Goal: Contribute content

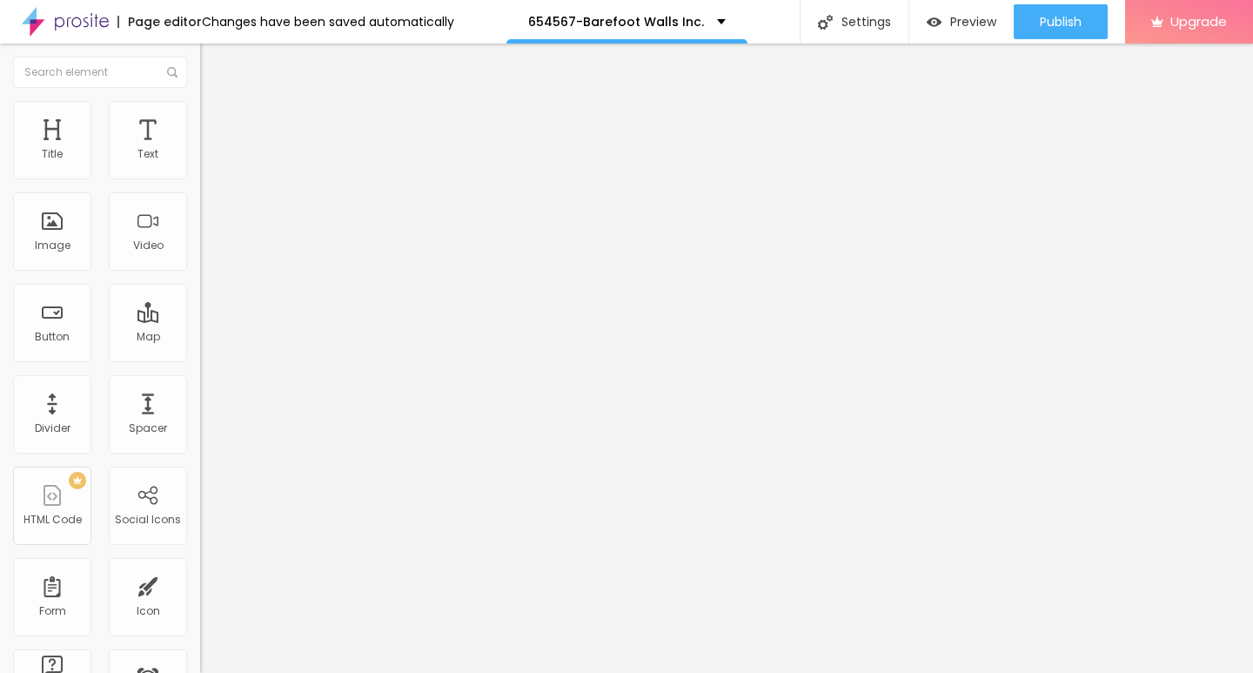
click at [200, 150] on span "Add image" at bounding box center [235, 142] width 71 height 15
click at [200, 104] on img at bounding box center [208, 109] width 16 height 16
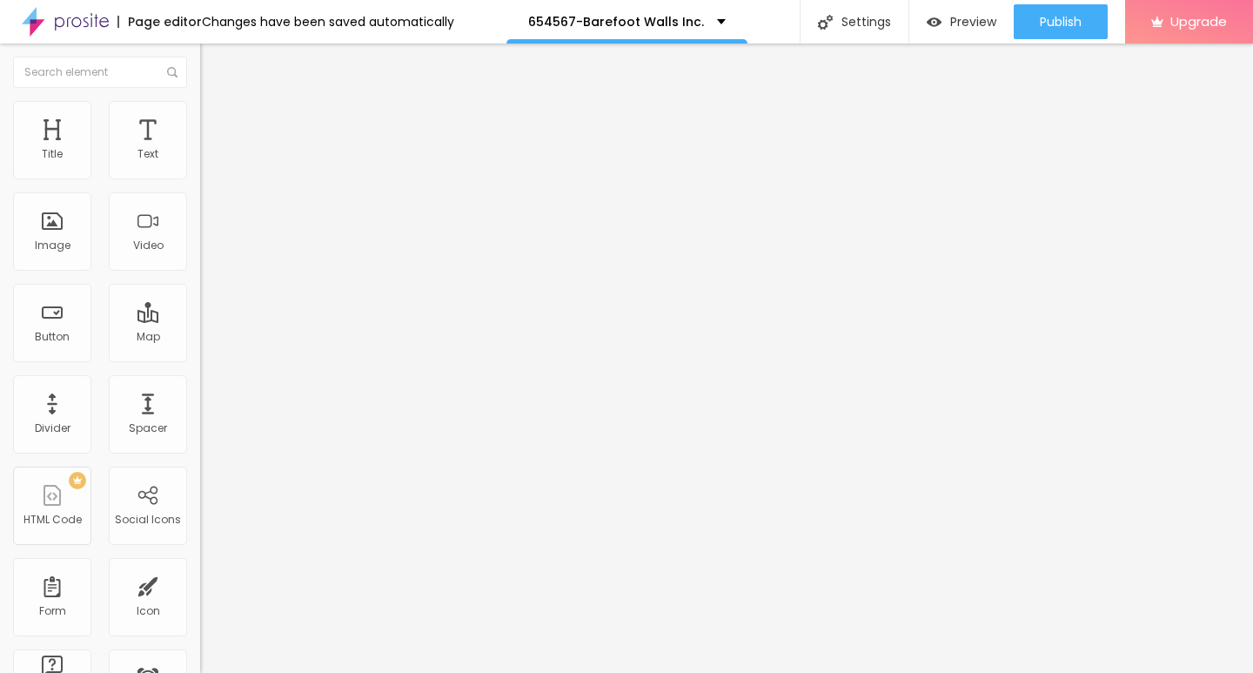
type input "95"
type input "75"
type input "65"
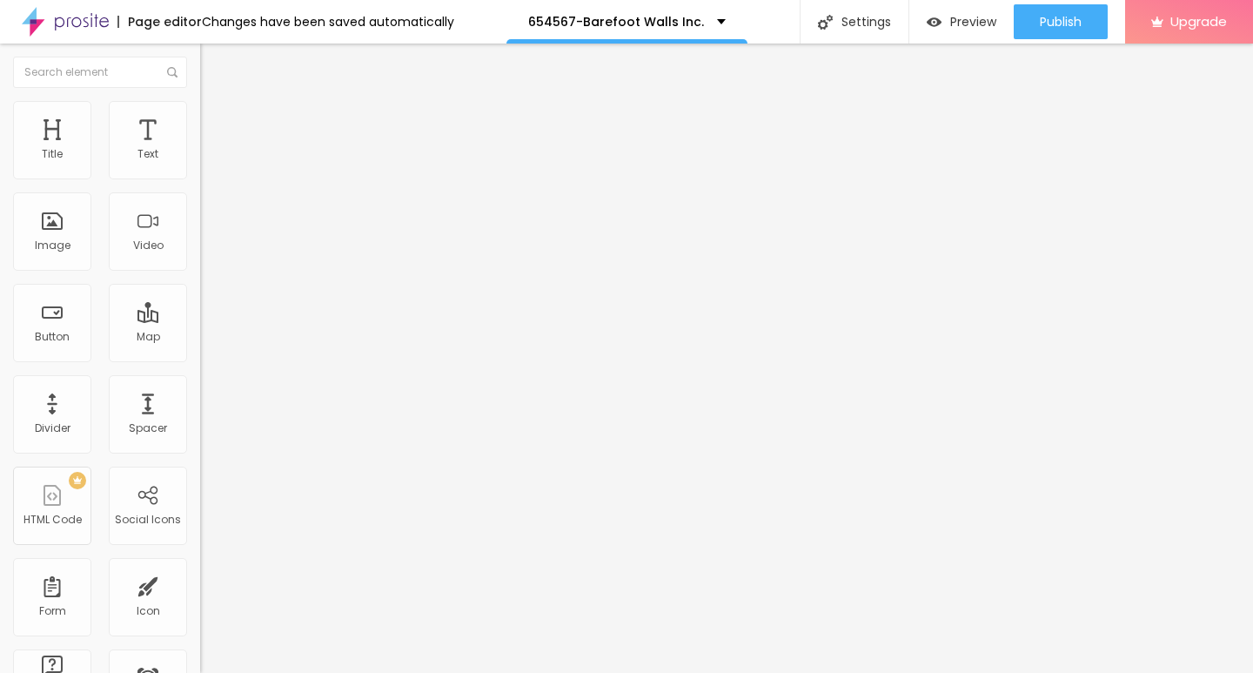
type input "65"
type input "45"
type input "25"
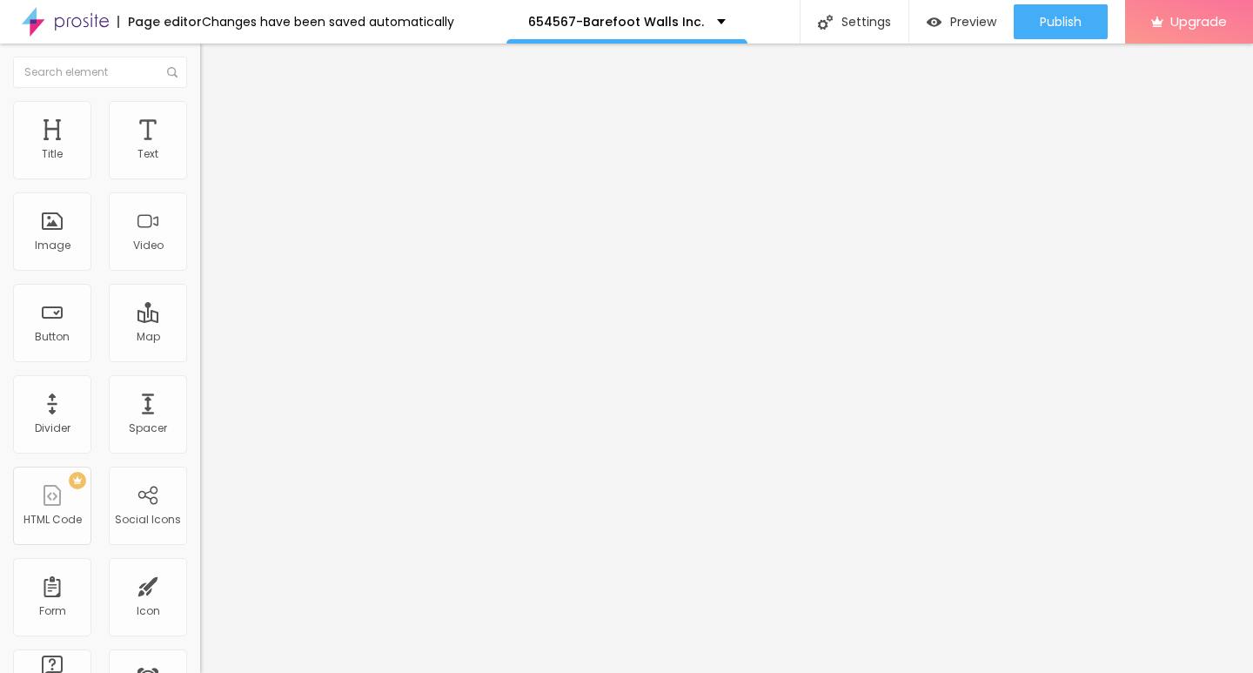
type input "10"
drag, startPoint x: 178, startPoint y: 185, endPoint x: 0, endPoint y: 181, distance: 177.6
type input "10"
click at [200, 178] on input "range" at bounding box center [256, 171] width 112 height 14
click at [213, 61] on div "Edit Image" at bounding box center [258, 64] width 91 height 14
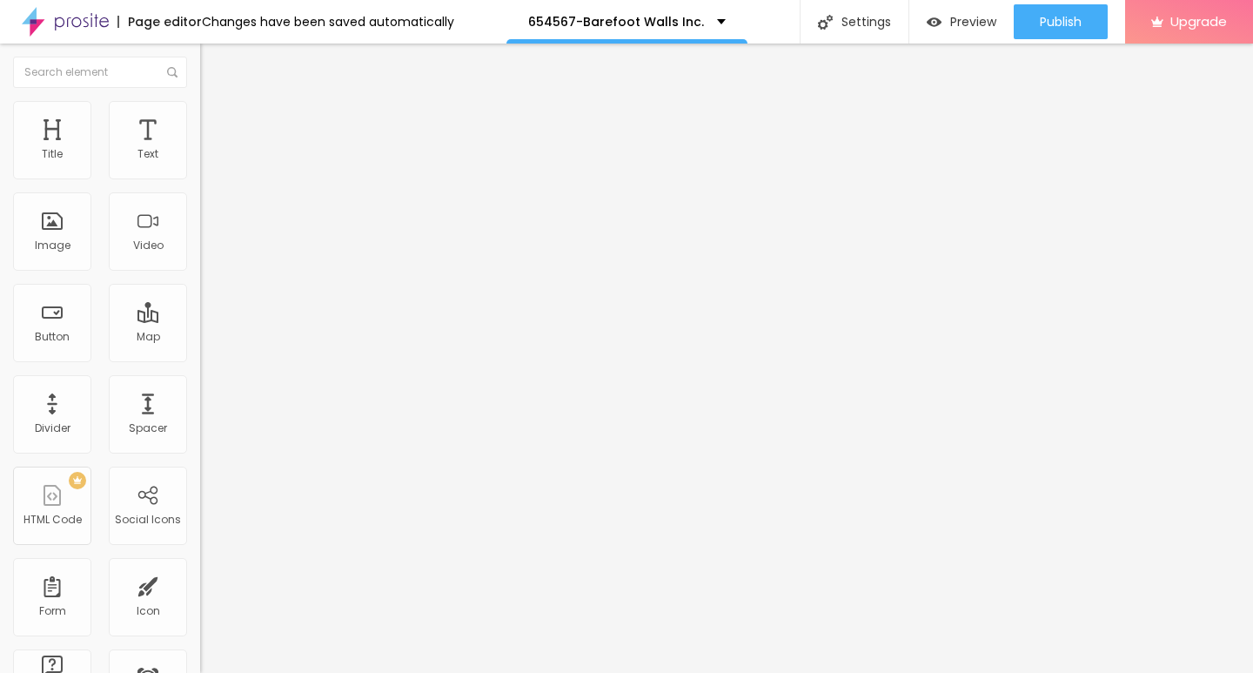
click at [209, 160] on icon "button" at bounding box center [212, 156] width 7 height 7
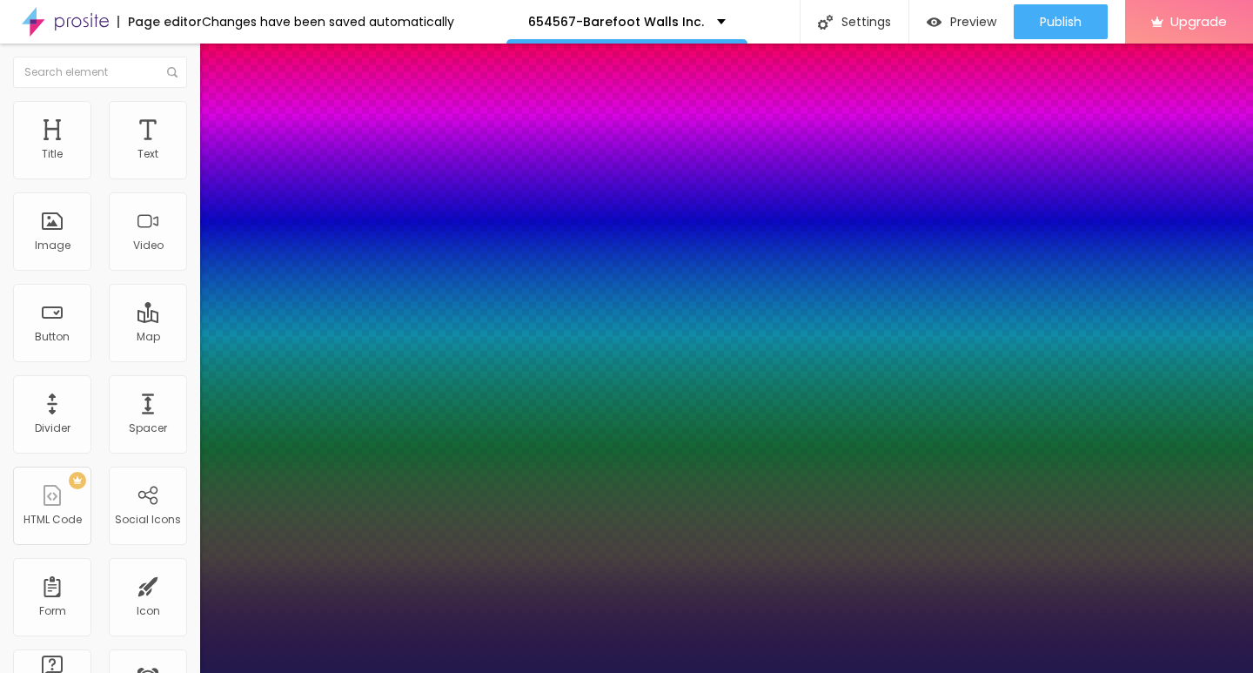
type input "1"
type input "17"
type input "1"
type input "23"
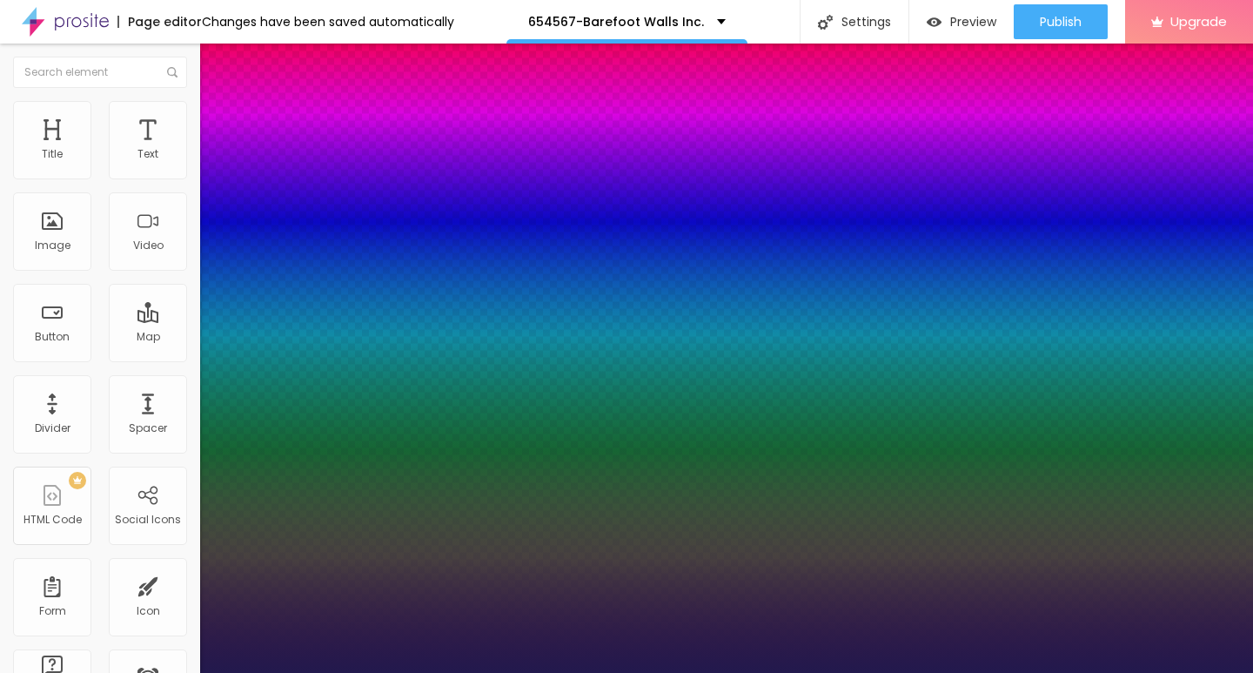
type input "23"
type input "1"
type input "24"
type input "1"
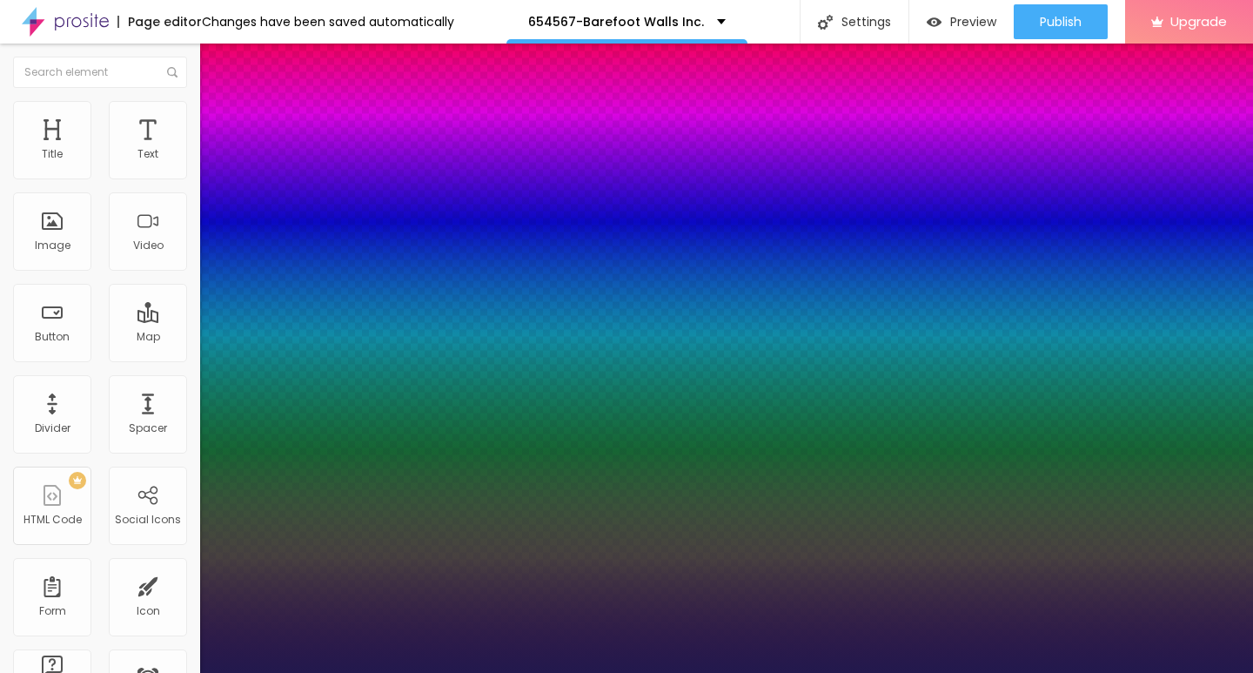
type input "25"
type input "1"
type input "26"
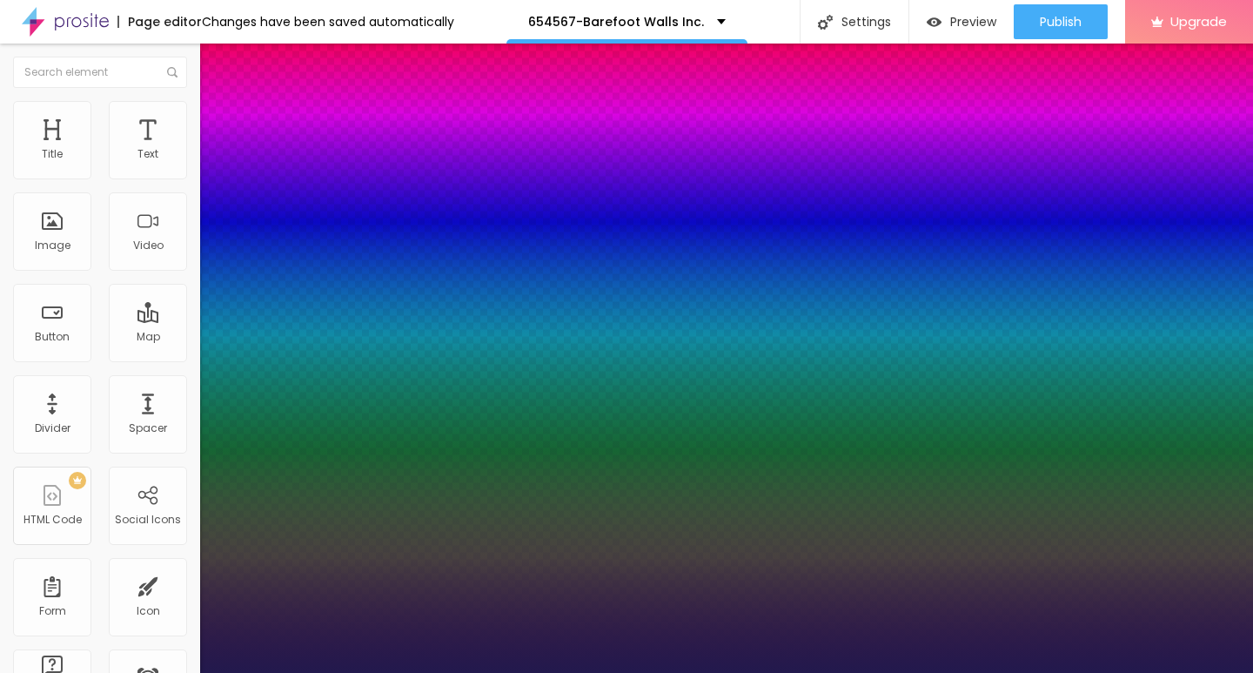
type input "1"
type input "25"
type input "1"
type input "24"
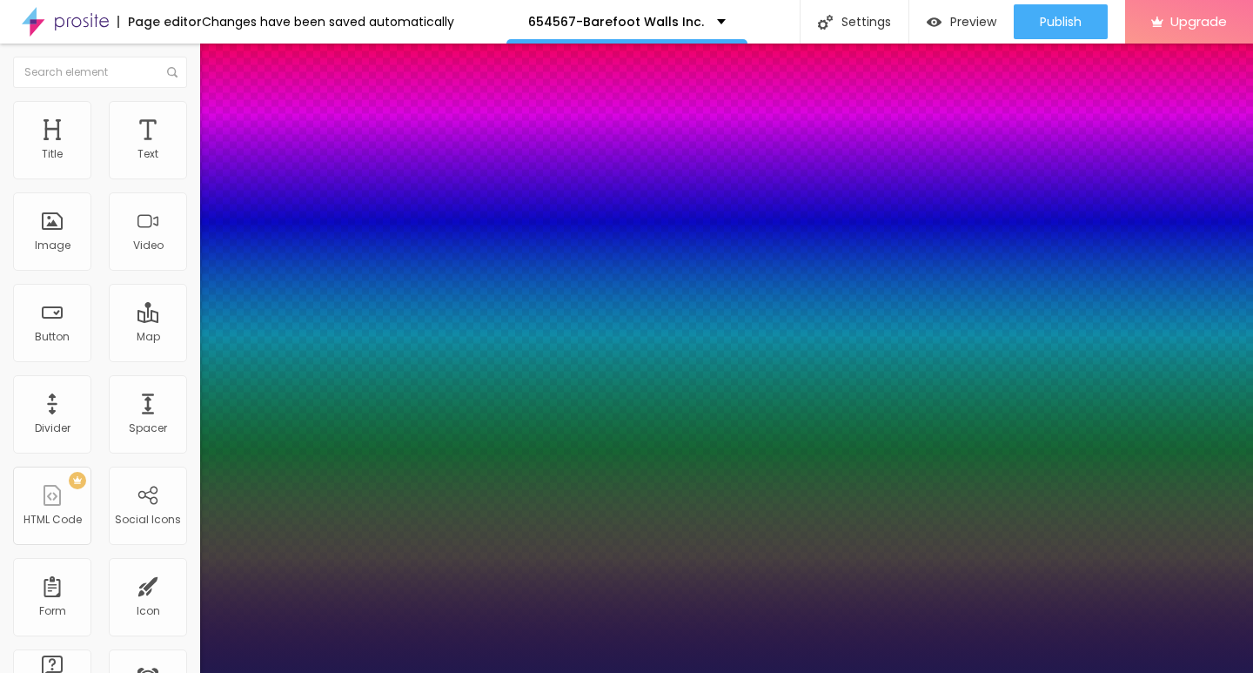
type input "24"
type input "1"
type input "25"
type input "1"
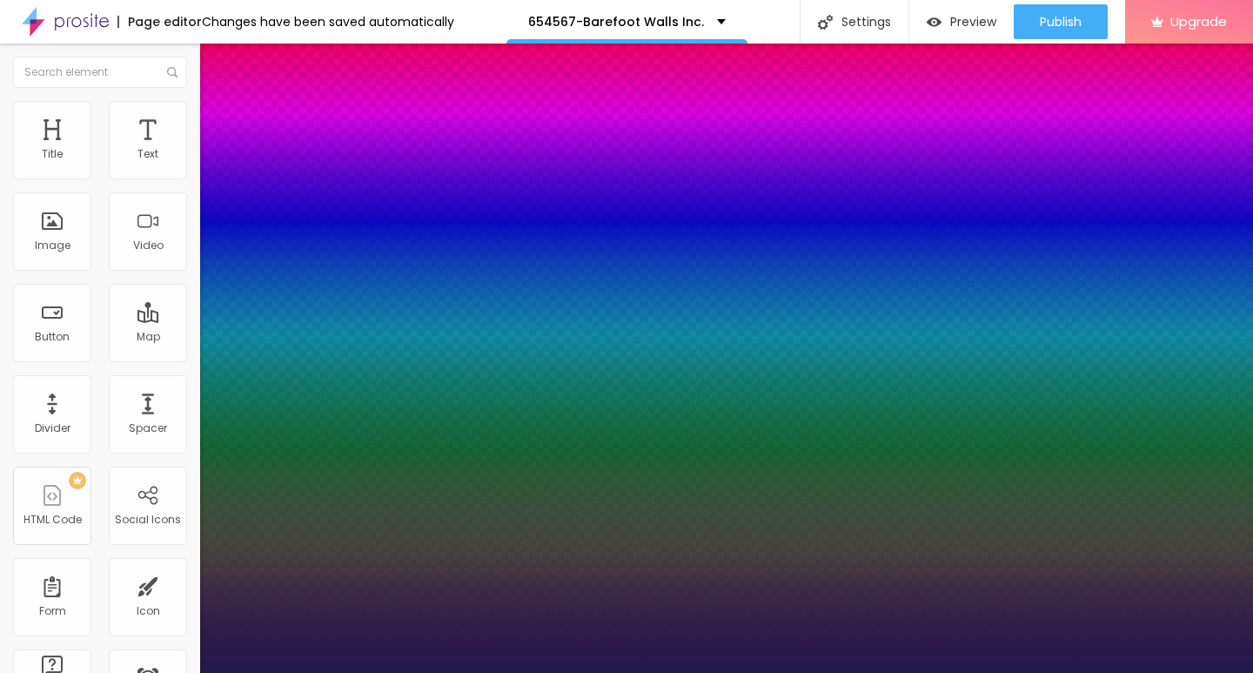
drag, startPoint x: 235, startPoint y: 294, endPoint x: 247, endPoint y: 294, distance: 12.2
type input "25"
type input "1"
click at [544, 672] on div at bounding box center [626, 673] width 1253 height 0
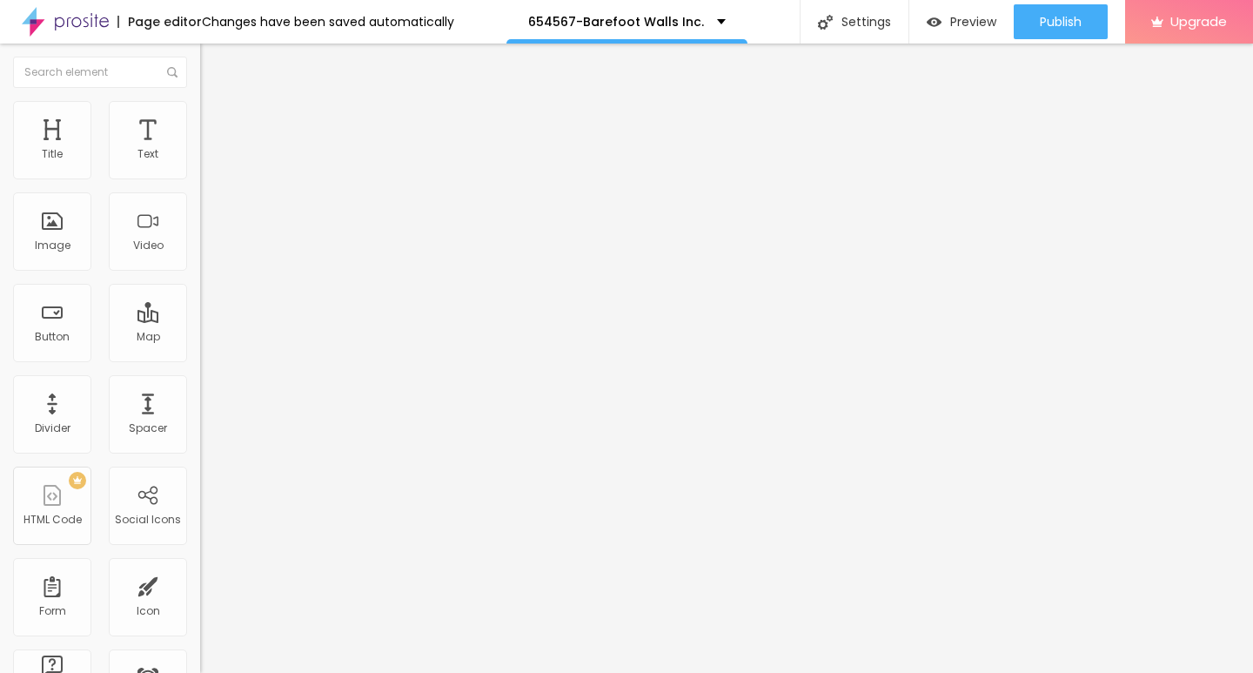
click at [213, 62] on img "button" at bounding box center [220, 64] width 14 height 14
drag, startPoint x: 81, startPoint y: 196, endPoint x: 17, endPoint y: 192, distance: 63.6
click at [200, 164] on input "Click me" at bounding box center [304, 154] width 209 height 17
paste input "→ VIEW DOCUMENT HERE"
type input "→ VIEW DOCUMENT HERE"
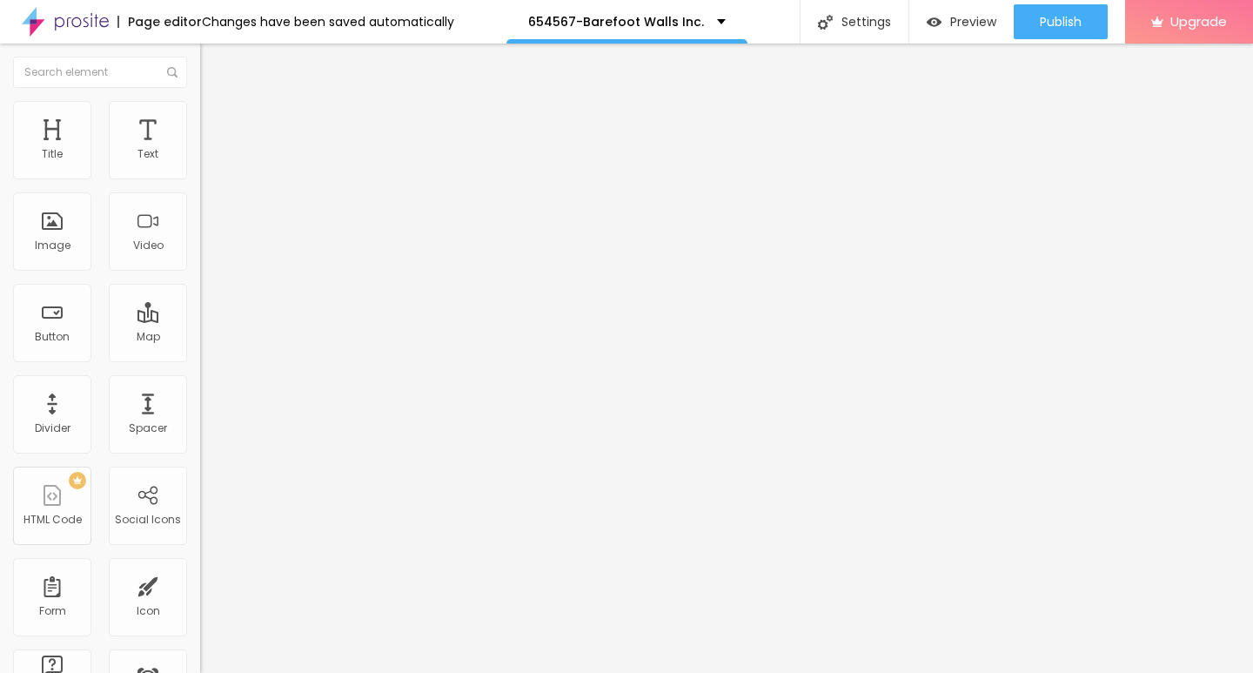
drag, startPoint x: 75, startPoint y: 363, endPoint x: 61, endPoint y: 361, distance: 14.0
click at [200, 359] on input "https://" at bounding box center [304, 349] width 209 height 17
drag, startPoint x: 85, startPoint y: 362, endPoint x: 11, endPoint y: 361, distance: 74.0
click at [200, 361] on div "Text → VIEW DOCUMENT HERE Align Size Default Small Default Big Link URL https:/…" at bounding box center [300, 262] width 200 height 253
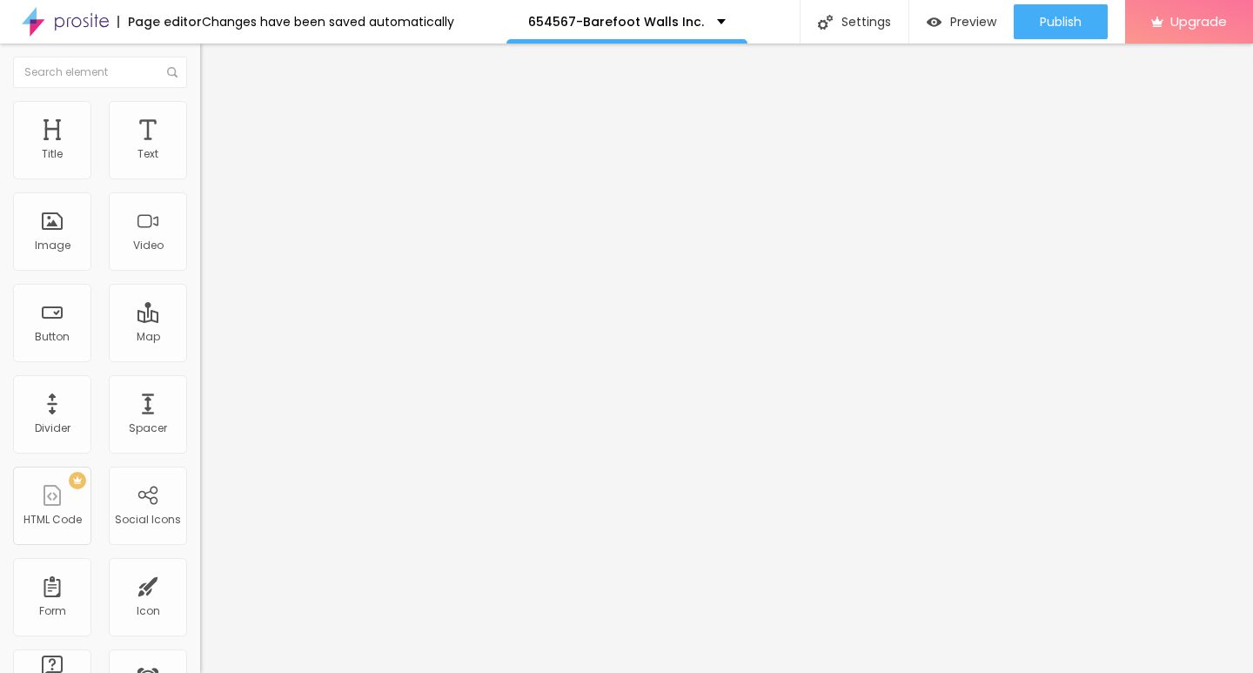
paste input "[DOMAIN_NAME]"
type input "[URL][DOMAIN_NAME]"
click at [200, 103] on img at bounding box center [208, 109] width 16 height 16
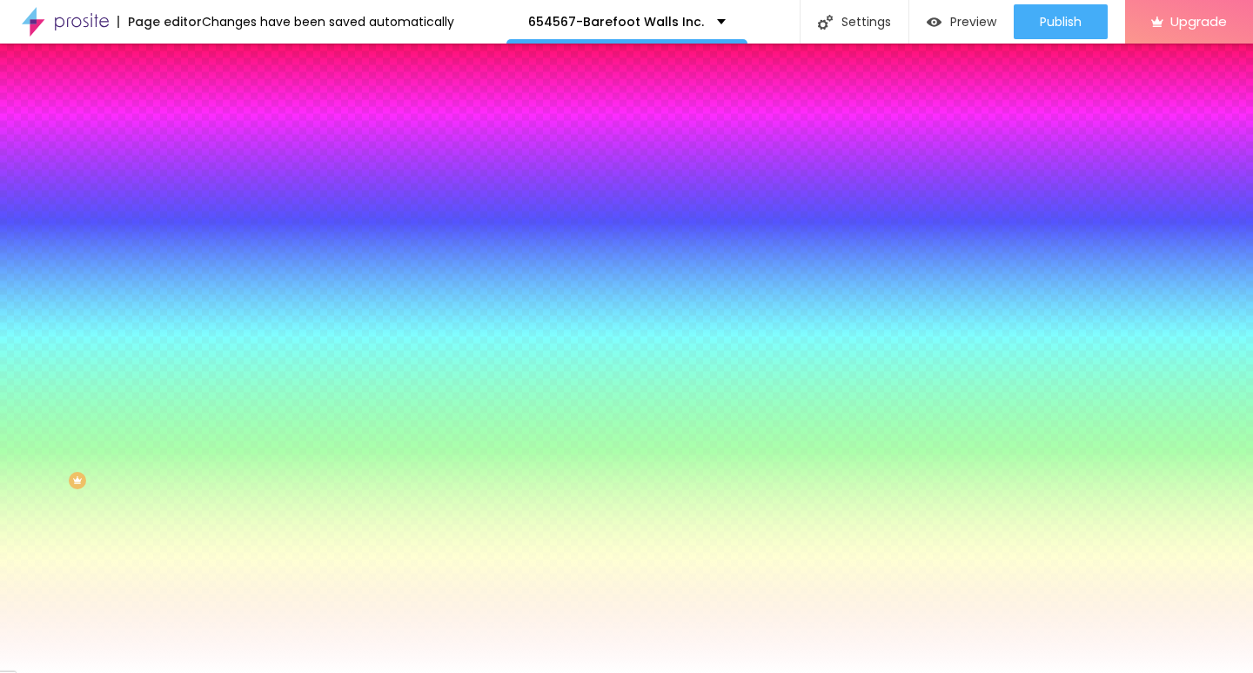
click at [207, 216] on icon "button" at bounding box center [212, 221] width 10 height 10
type input "17"
type input "18"
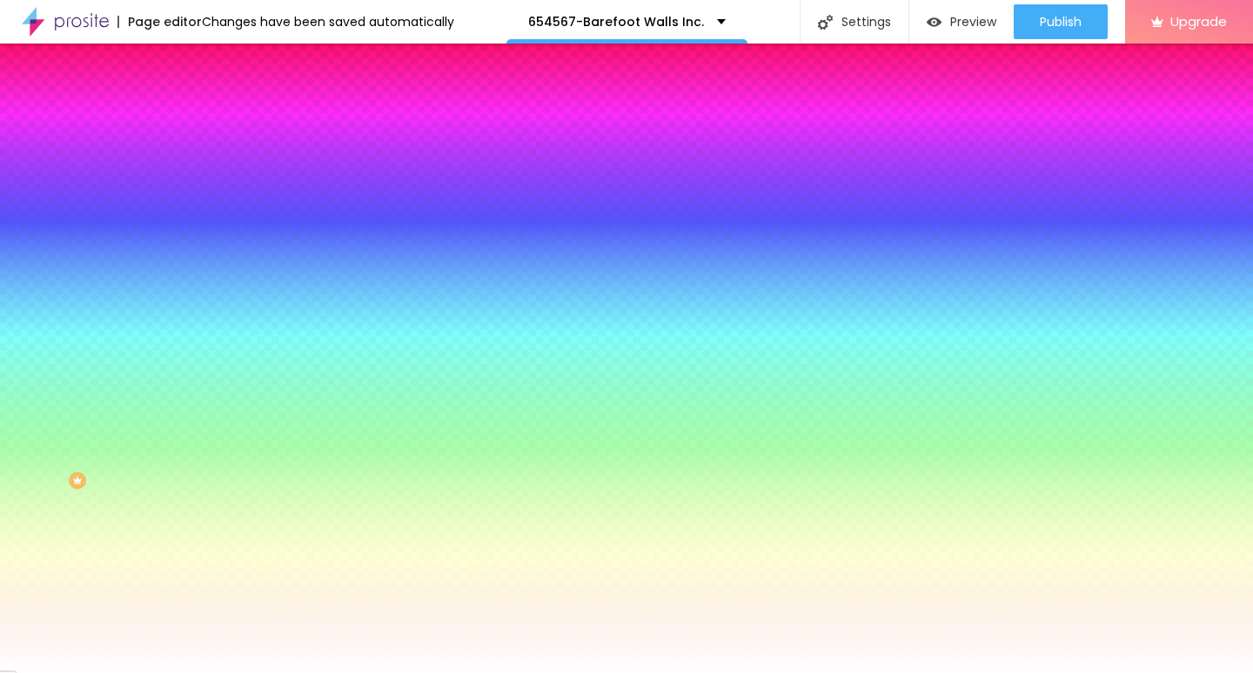
type input "19"
type input "20"
type input "21"
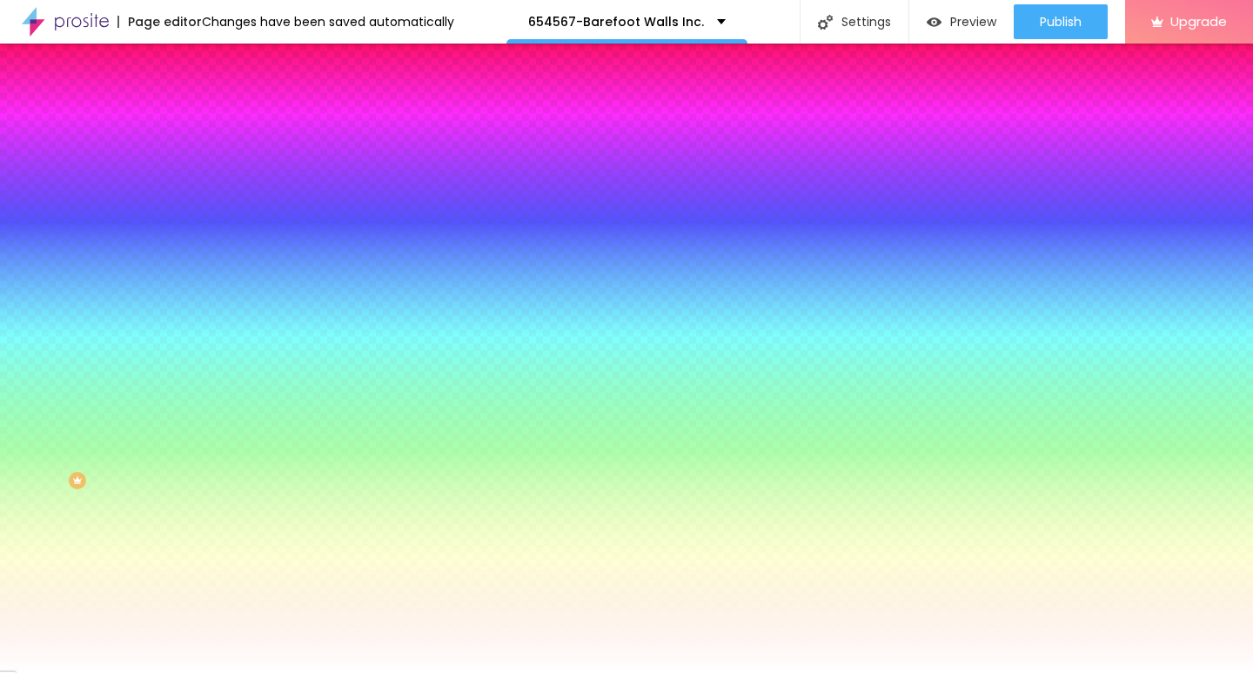
type input "21"
type input "22"
drag, startPoint x: 264, startPoint y: 337, endPoint x: 295, endPoint y: 334, distance: 31.4
type input "22"
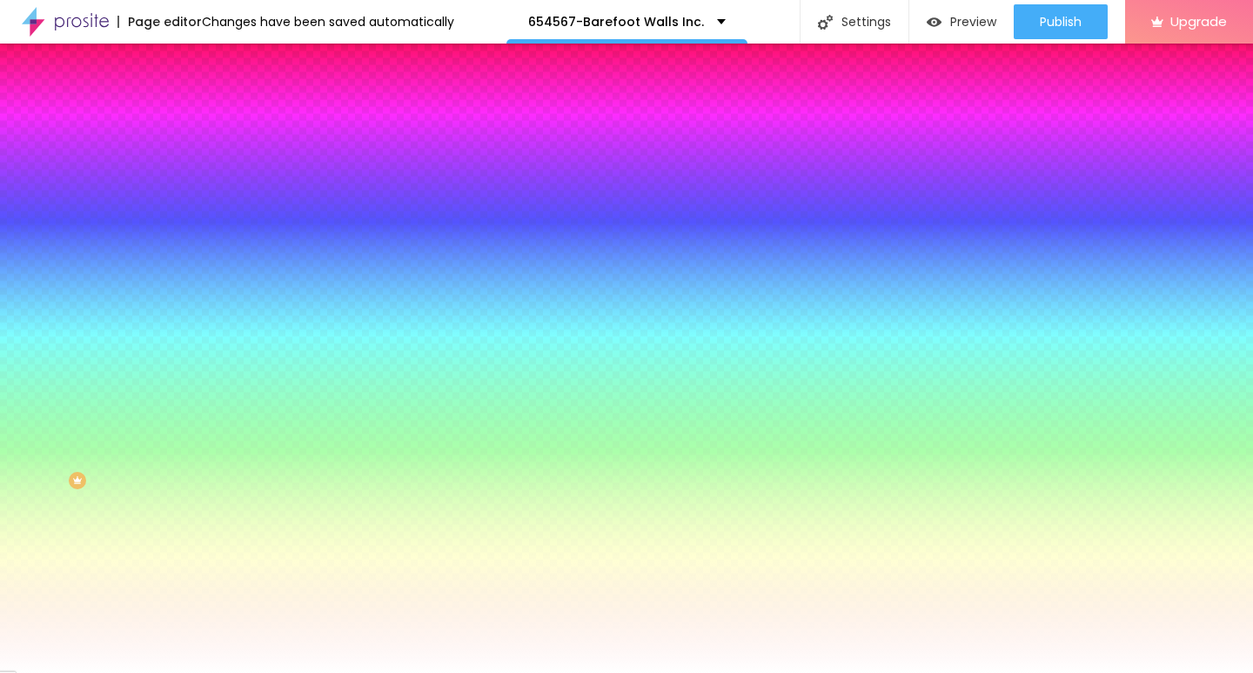
click at [520, 672] on div at bounding box center [626, 673] width 1253 height 0
click at [209, 218] on icon "button" at bounding box center [212, 221] width 7 height 7
click at [467, 672] on div at bounding box center [626, 673] width 1253 height 0
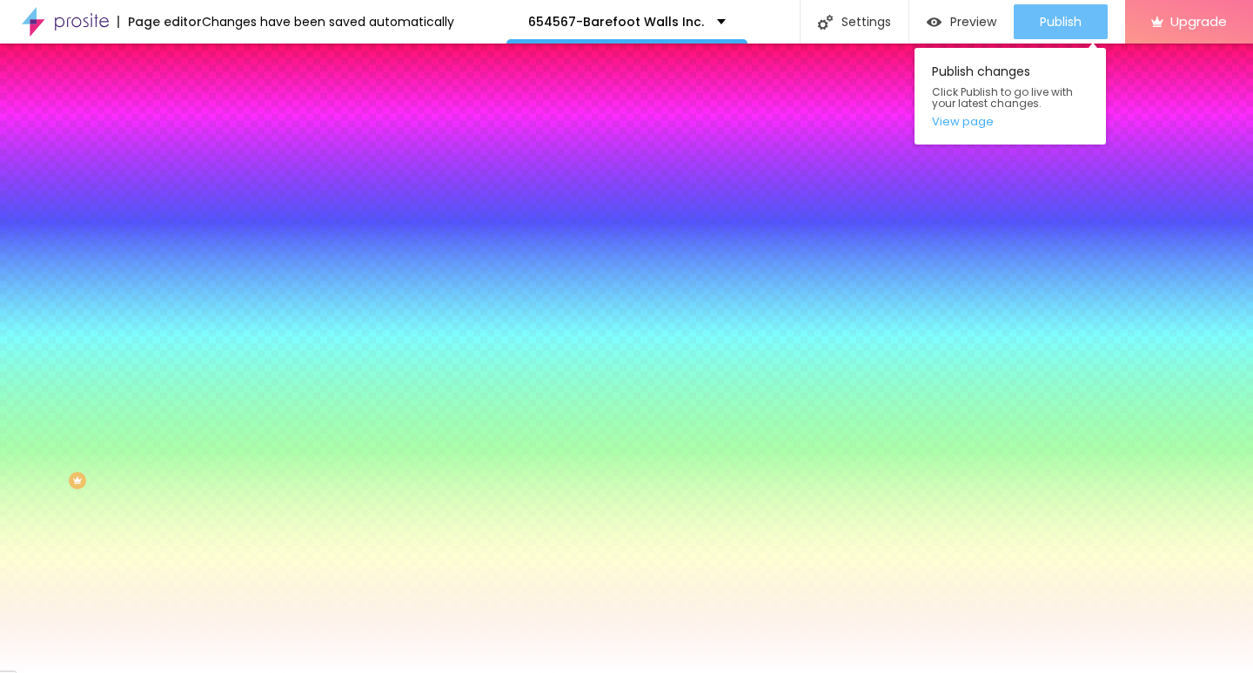
click at [1053, 15] on span "Publish" at bounding box center [1061, 22] width 42 height 14
